Goal: Task Accomplishment & Management: Complete application form

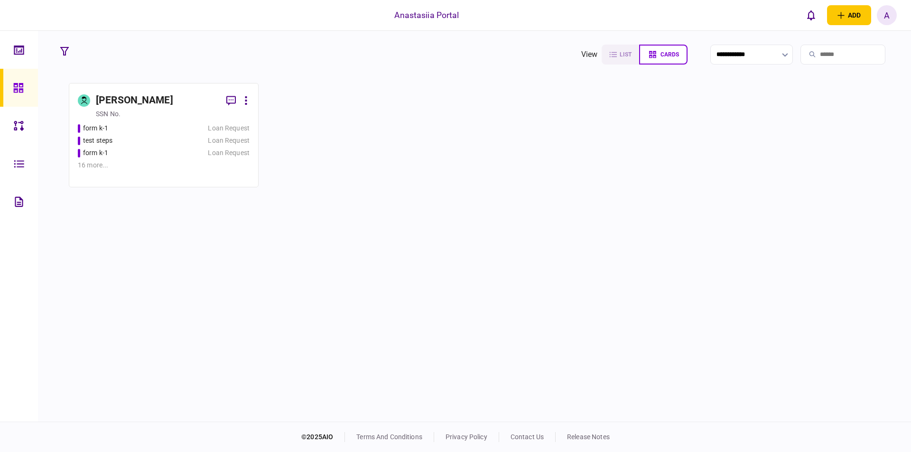
click at [169, 148] on div "form k-1 Loan Request test steps Loan Request form k-1 Loan Request 16 more ..." at bounding box center [164, 150] width 172 height 55
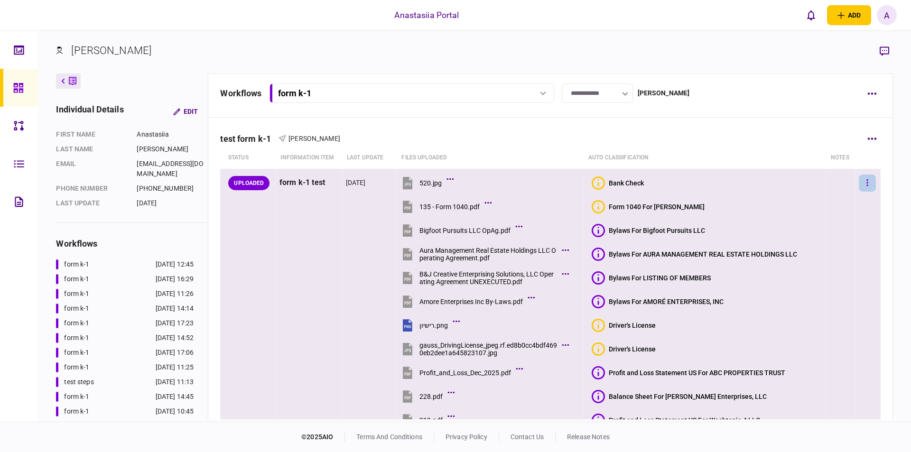
click at [862, 177] on button "button" at bounding box center [867, 183] width 17 height 17
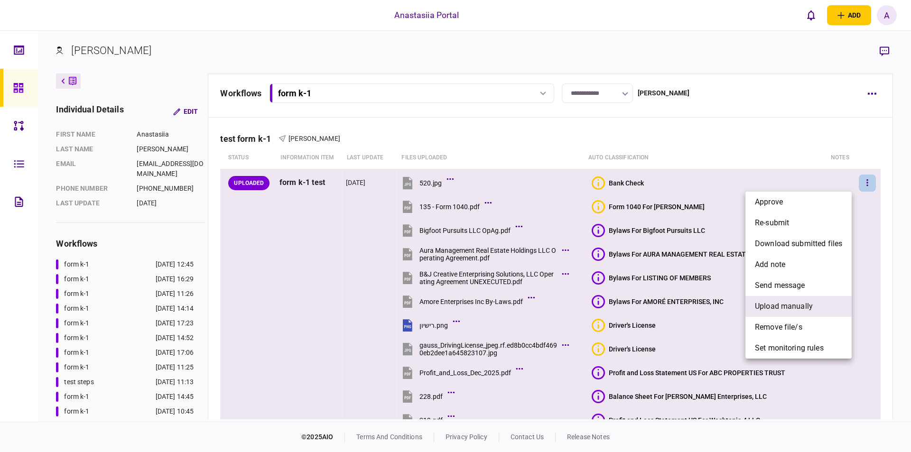
click at [807, 311] on span "upload manually" at bounding box center [784, 306] width 58 height 11
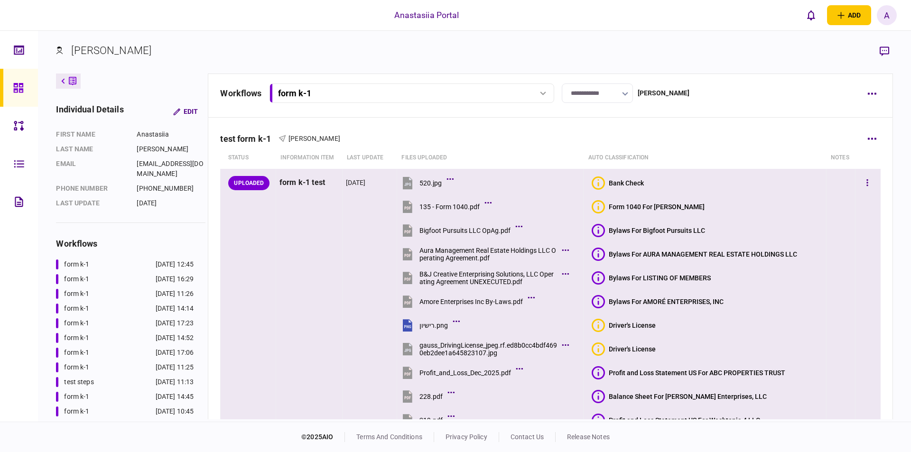
scroll to position [150, 0]
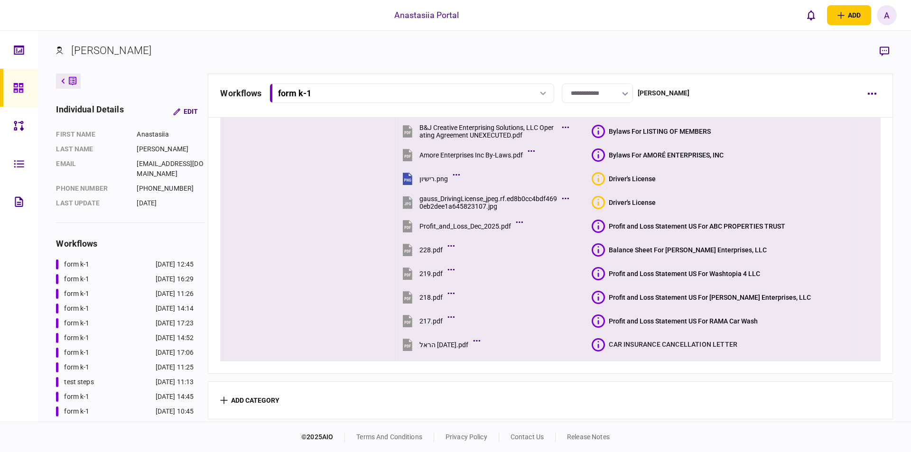
click at [605, 341] on icon at bounding box center [598, 344] width 13 height 13
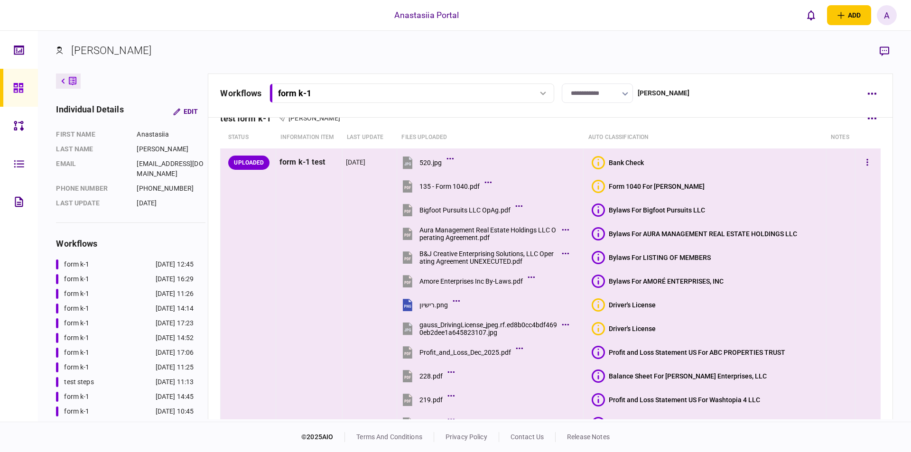
scroll to position [0, 0]
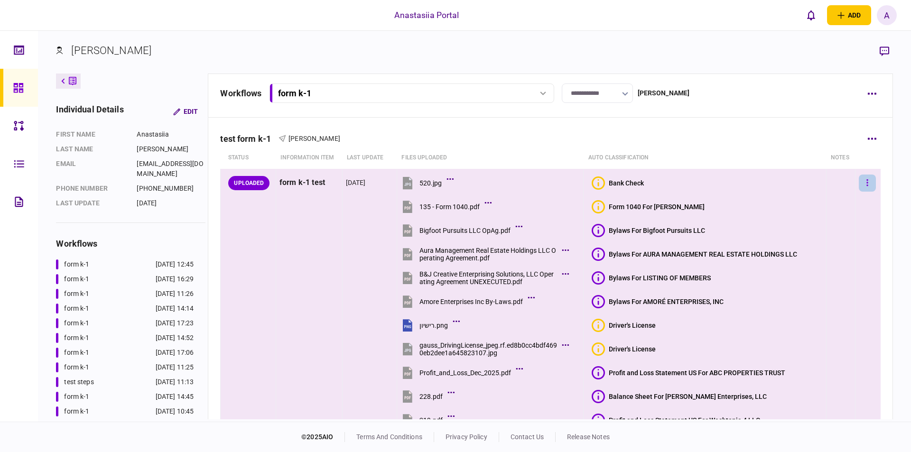
click at [863, 182] on button "button" at bounding box center [867, 183] width 17 height 17
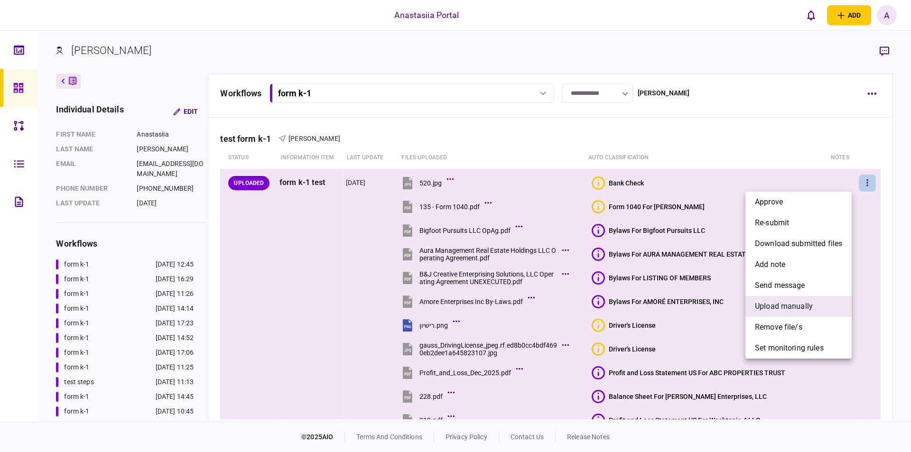
click at [789, 306] on span "upload manually" at bounding box center [784, 306] width 58 height 11
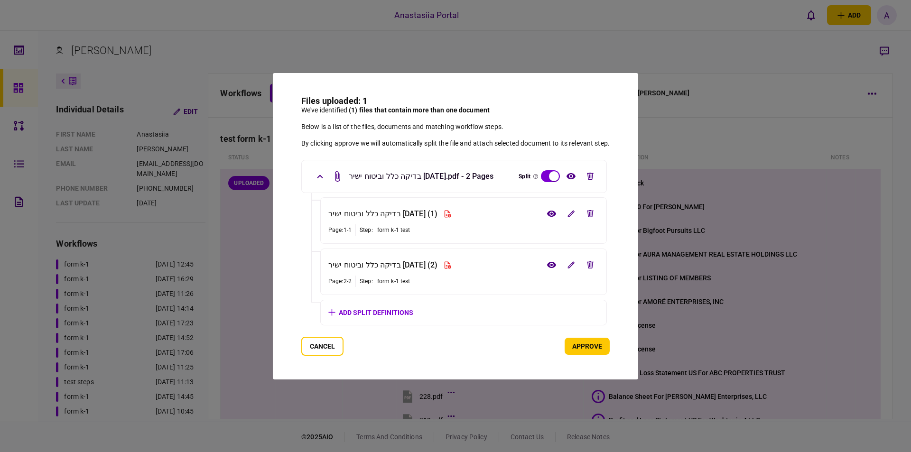
click at [580, 347] on button "approve" at bounding box center [587, 346] width 45 height 17
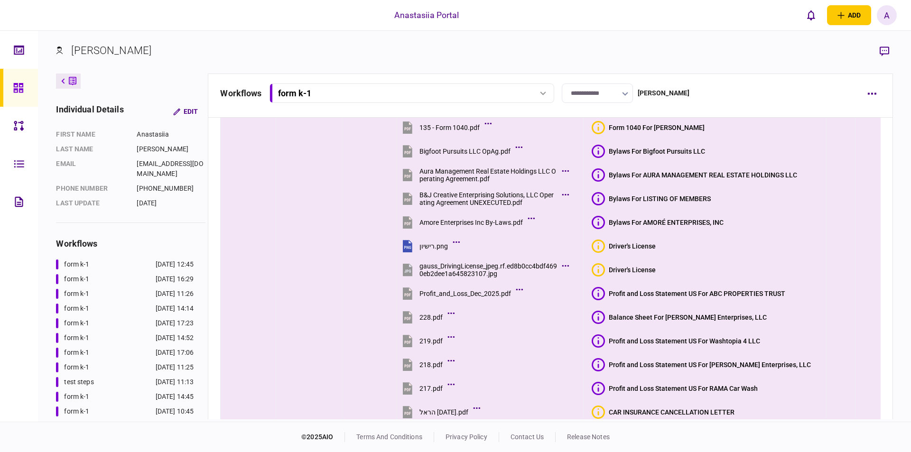
scroll to position [197, 0]
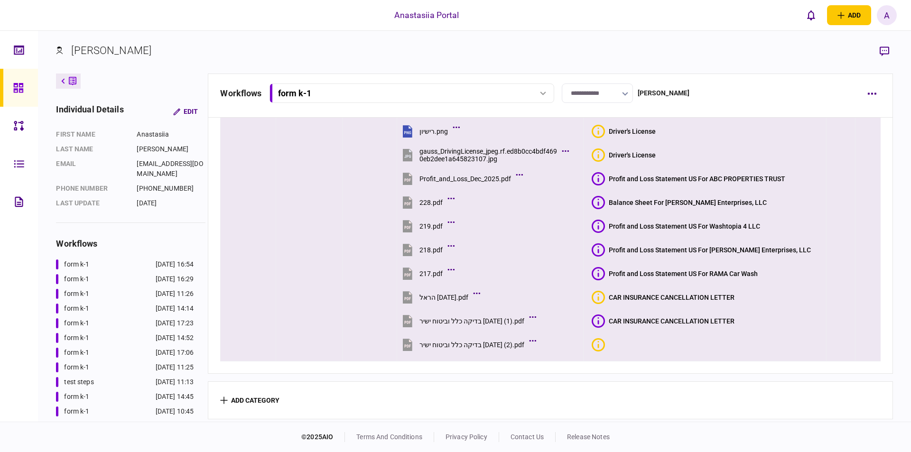
click at [609, 343] on button at bounding box center [600, 344] width 17 height 13
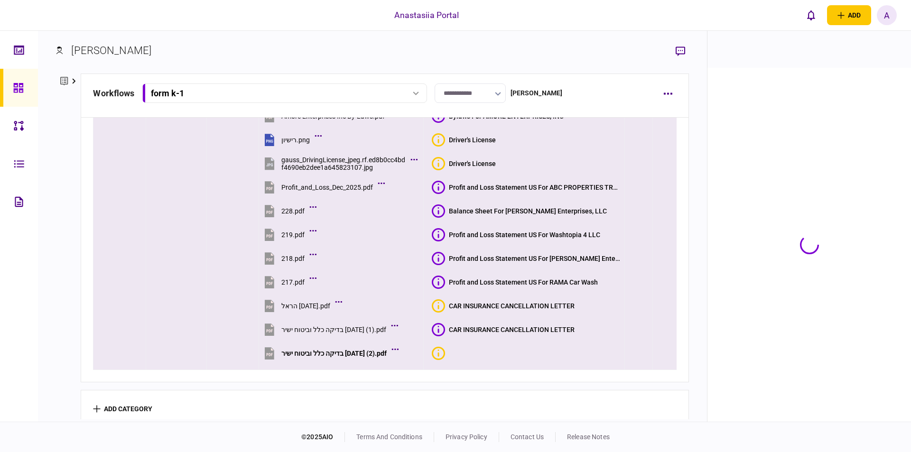
scroll to position [208, 0]
